Goal: Book appointment/travel/reservation

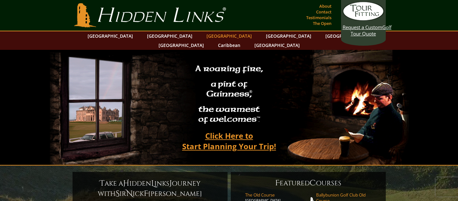
click at [203, 36] on link "[GEOGRAPHIC_DATA]" at bounding box center [229, 35] width 52 height 9
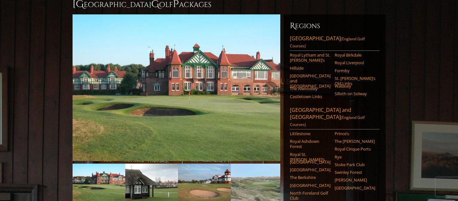
scroll to position [67, 0]
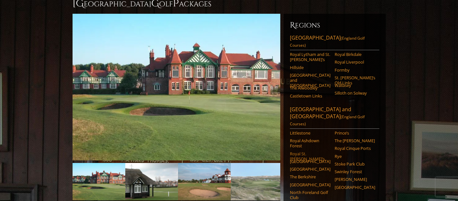
click at [297, 151] on link "Royal St. [PERSON_NAME]’s" at bounding box center [310, 156] width 41 height 11
